Goal: Task Accomplishment & Management: Use online tool/utility

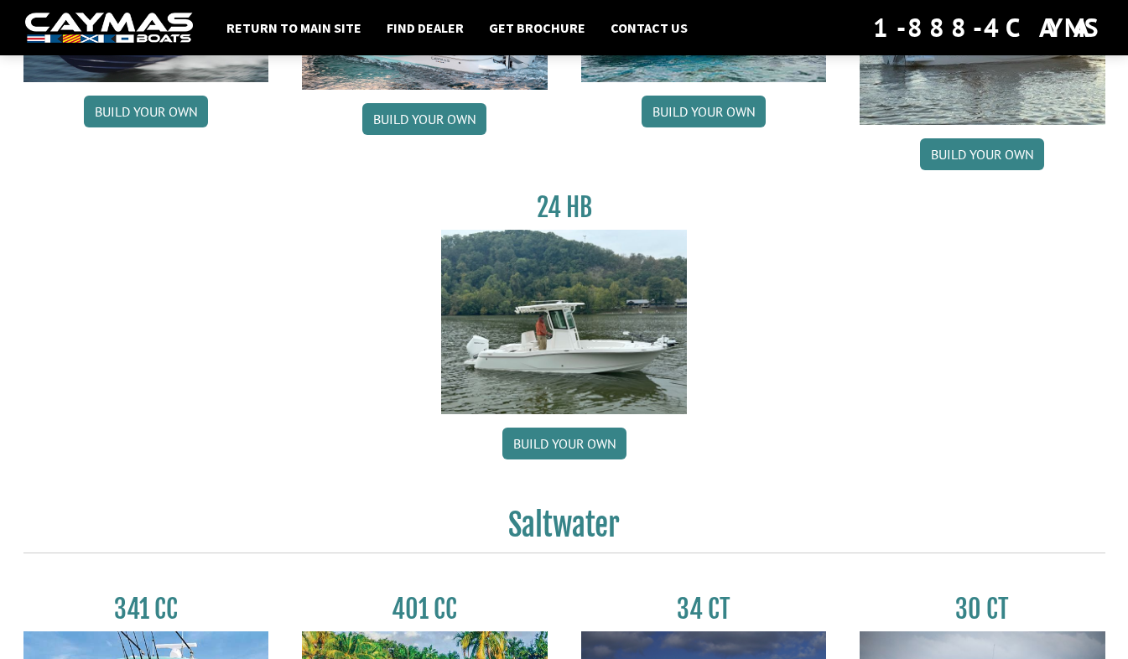
scroll to position [335, 0]
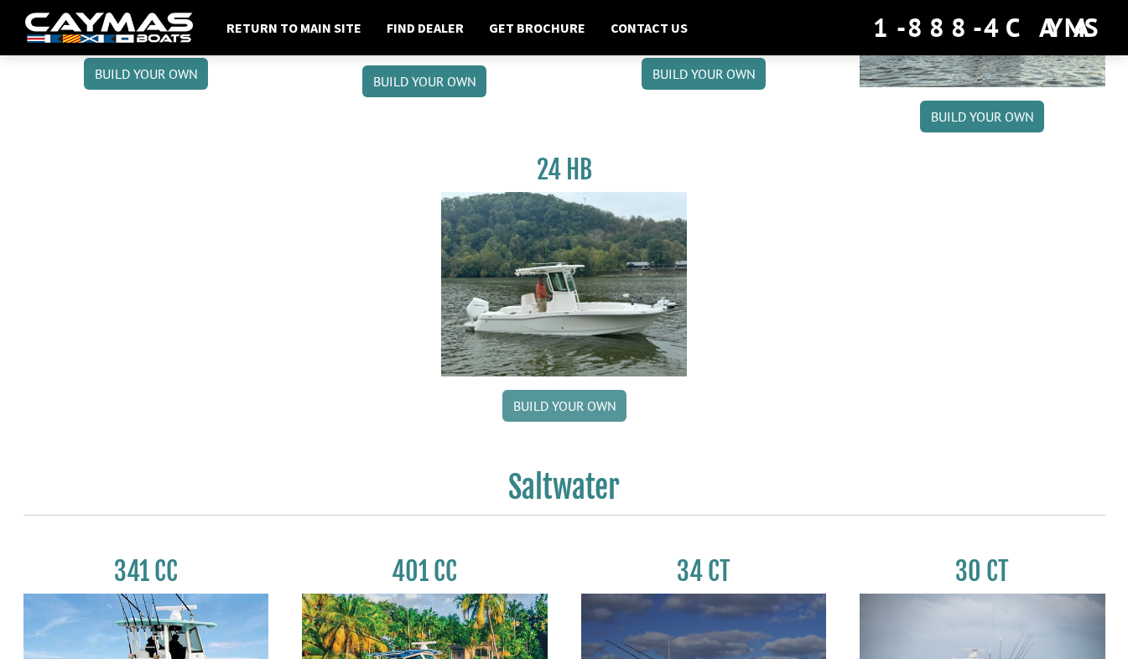
click at [550, 407] on link "Build your own" at bounding box center [564, 406] width 124 height 32
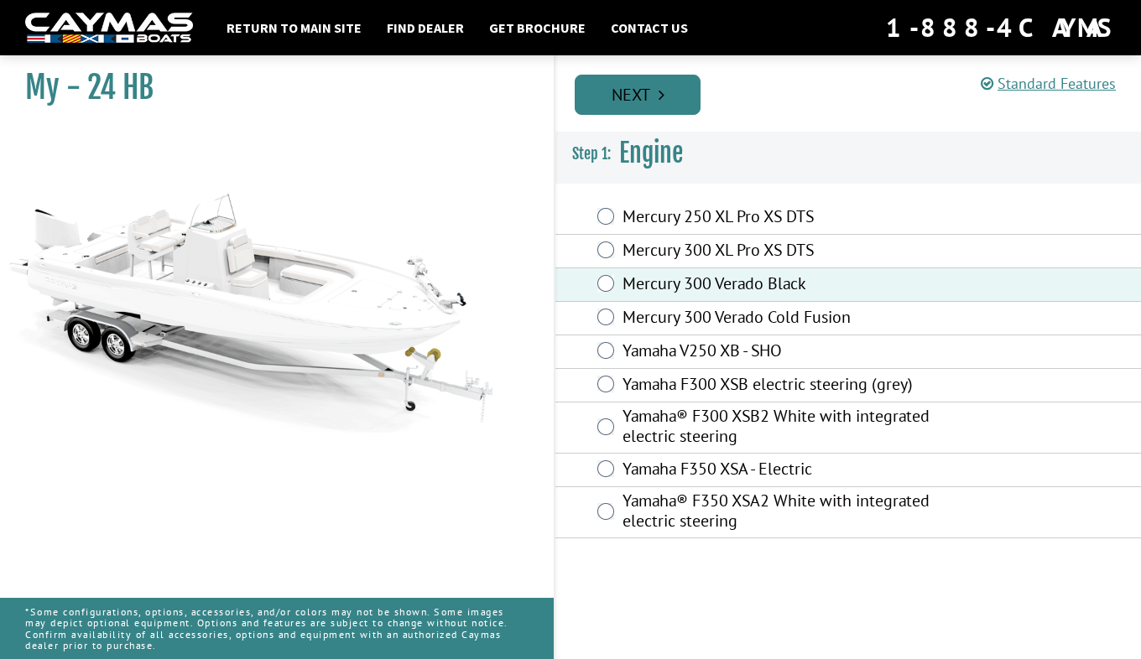
click at [656, 89] on link "Next" at bounding box center [637, 95] width 126 height 40
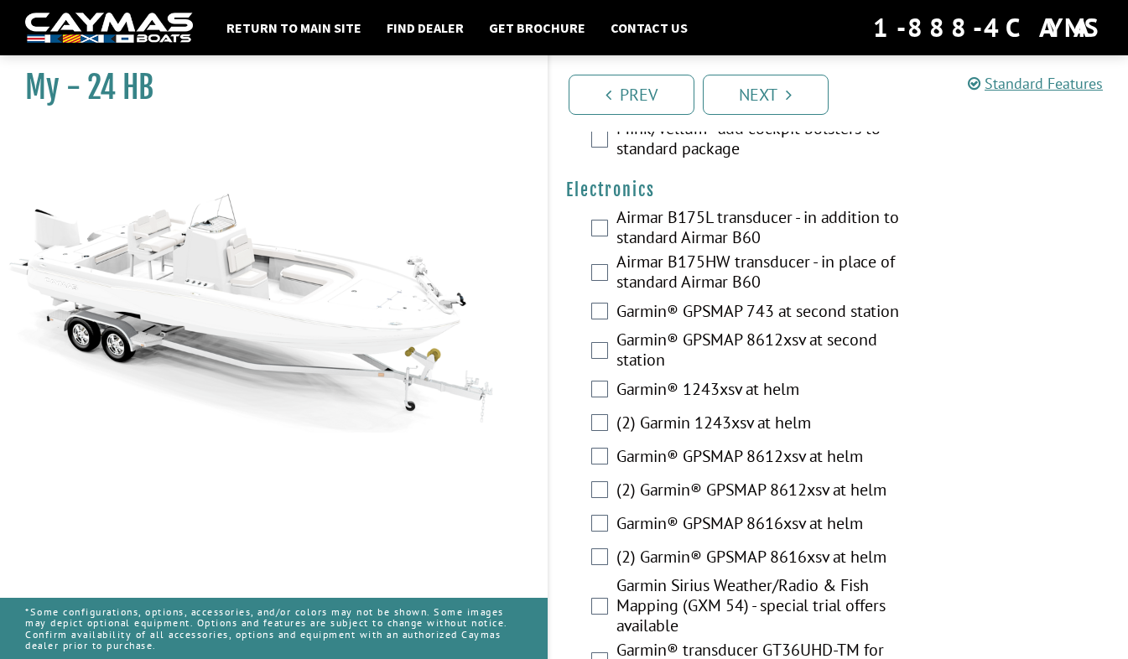
scroll to position [4012, 0]
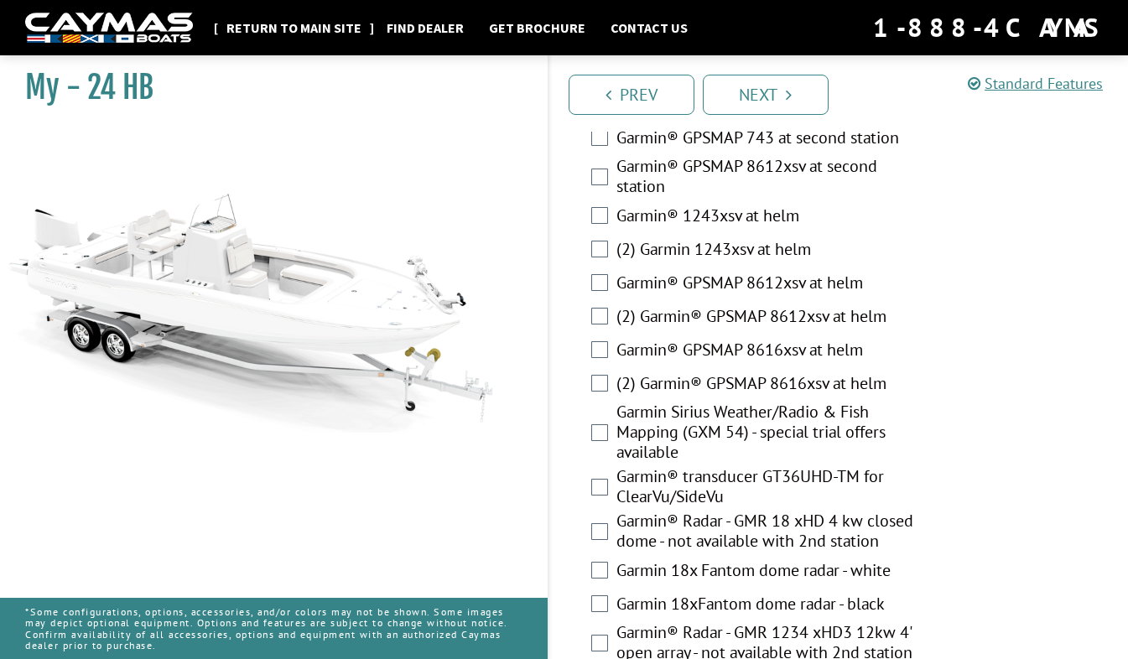
click at [304, 28] on link "Return to main site" at bounding box center [294, 28] width 152 height 22
